Goal: Task Accomplishment & Management: Use online tool/utility

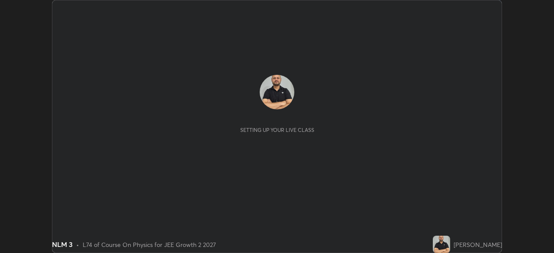
scroll to position [253, 553]
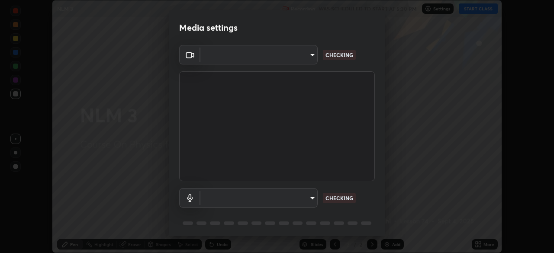
type input "e15fe1ebf70cde3bfcbeee335f8652014c7a9185cc29a01d69aea44f35fb34b8"
type input "communications"
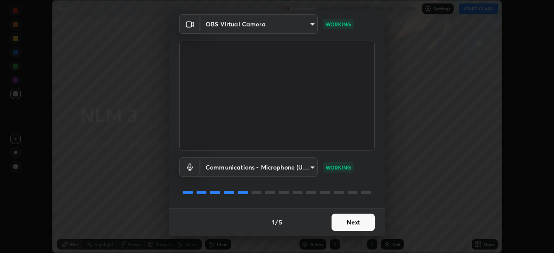
click at [348, 223] on button "Next" at bounding box center [352, 222] width 43 height 17
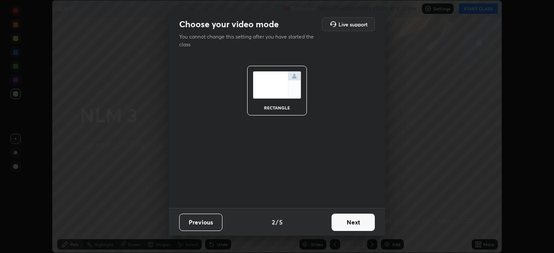
click at [348, 223] on button "Next" at bounding box center [352, 222] width 43 height 17
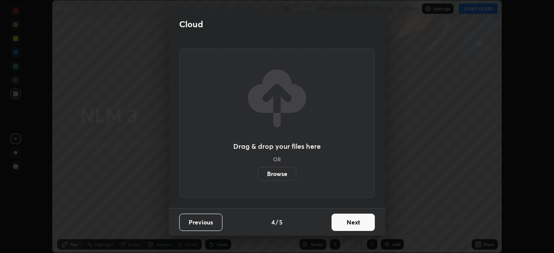
click at [346, 225] on button "Next" at bounding box center [352, 222] width 43 height 17
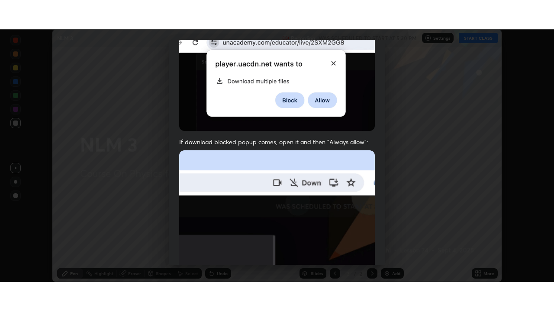
scroll to position [207, 0]
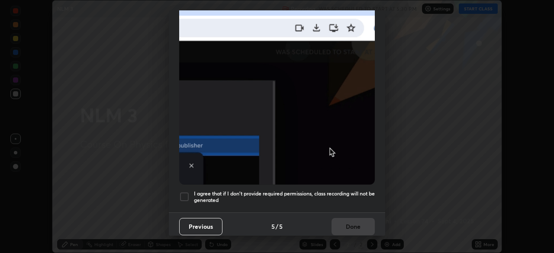
click at [181, 193] on div at bounding box center [184, 197] width 10 height 10
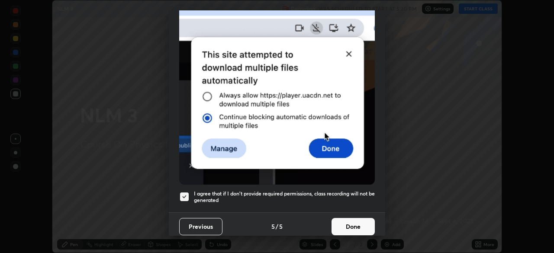
click at [348, 222] on button "Done" at bounding box center [352, 226] width 43 height 17
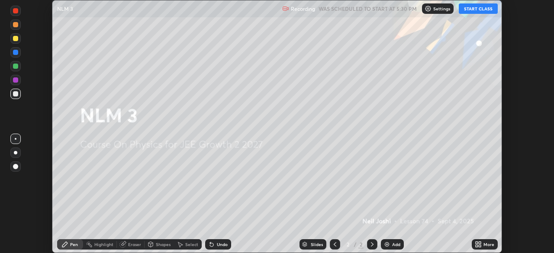
click at [474, 8] on button "START CLASS" at bounding box center [477, 8] width 39 height 10
click at [391, 247] on div "Add" at bounding box center [392, 244] width 23 height 10
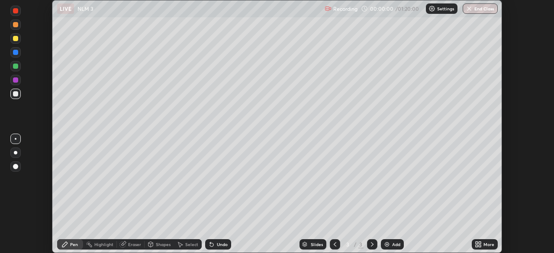
click at [479, 243] on icon at bounding box center [479, 243] width 2 height 2
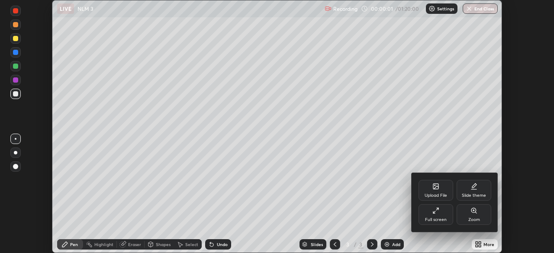
click at [426, 216] on div "Full screen" at bounding box center [435, 214] width 35 height 21
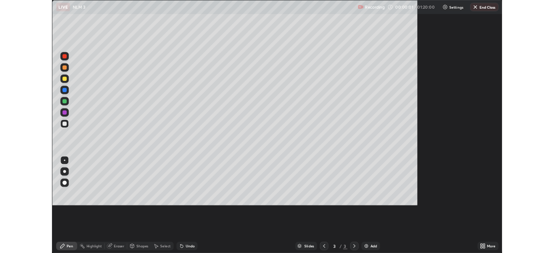
scroll to position [311, 554]
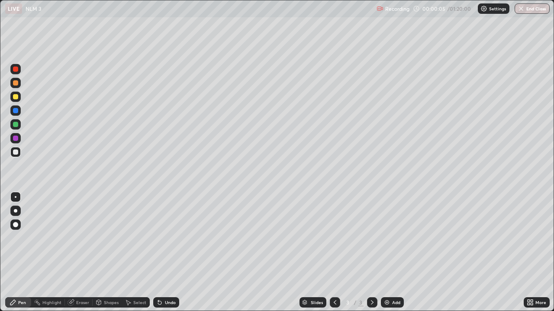
click at [531, 253] on icon at bounding box center [531, 301] width 2 height 2
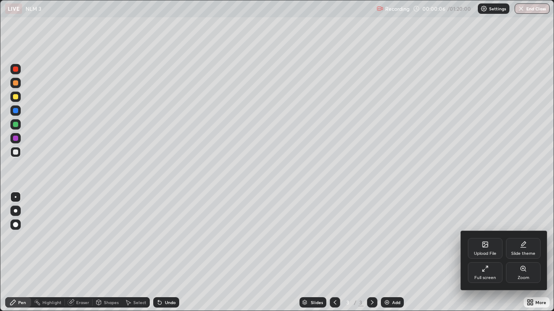
click at [486, 253] on icon at bounding box center [484, 269] width 7 height 7
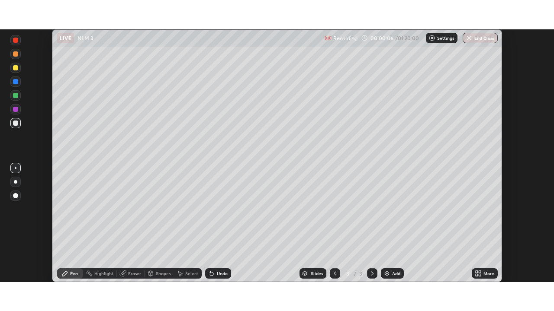
scroll to position [42998, 42698]
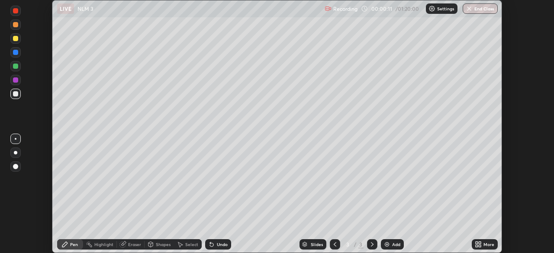
click at [487, 244] on div "More" at bounding box center [488, 244] width 11 height 4
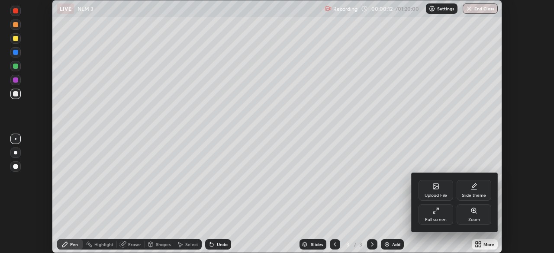
click at [438, 212] on icon at bounding box center [435, 210] width 7 height 7
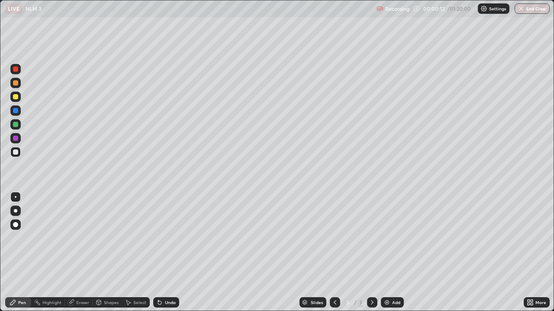
scroll to position [311, 554]
click at [18, 97] on div at bounding box center [15, 96] width 5 height 5
